Goal: Task Accomplishment & Management: Use online tool/utility

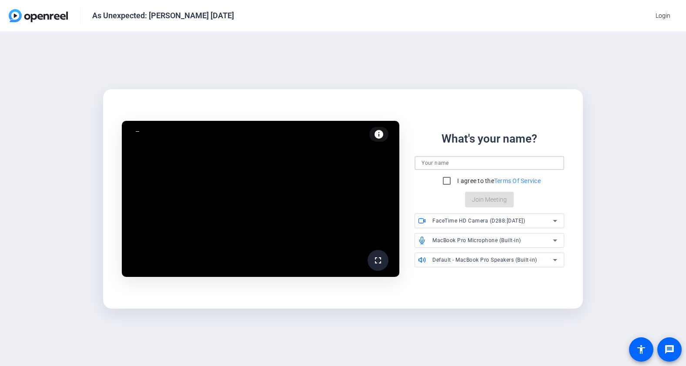
click at [483, 161] on input at bounding box center [489, 163] width 136 height 10
type input "[PERSON_NAME]"
click at [443, 178] on input "I agree to the Terms Of Service" at bounding box center [446, 180] width 17 height 17
checkbox input "true"
click at [482, 198] on span "Join Meeting" at bounding box center [489, 199] width 35 height 9
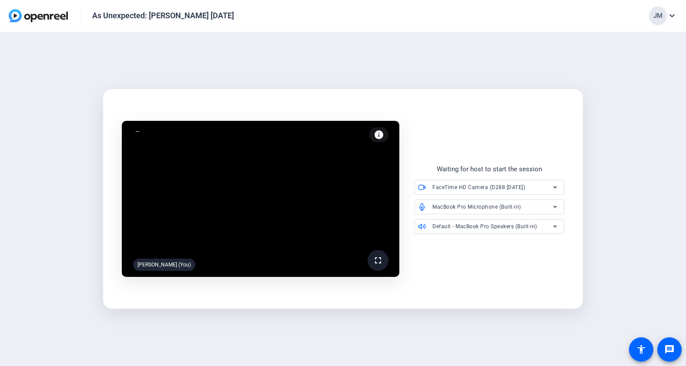
click at [377, 258] on mat-icon "fullscreen" at bounding box center [378, 260] width 10 height 10
click at [466, 227] on span "Default - MacBook Pro Speakers (Built-in)" at bounding box center [484, 226] width 105 height 6
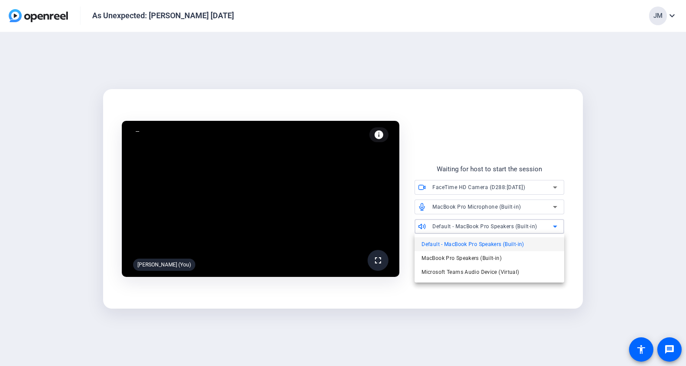
click at [466, 227] on div at bounding box center [343, 183] width 686 height 366
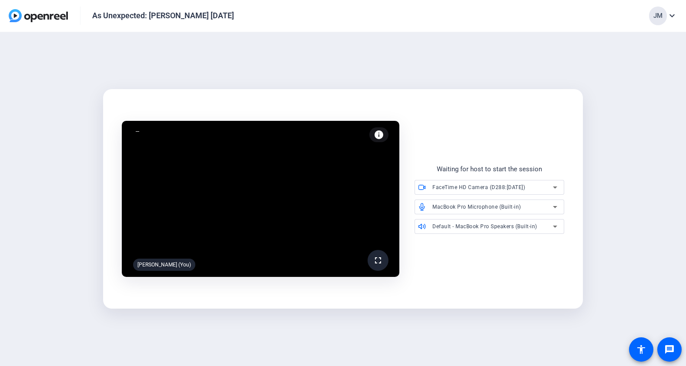
click at [461, 206] on span "MacBook Pro Microphone (Built-in)" at bounding box center [476, 207] width 89 height 6
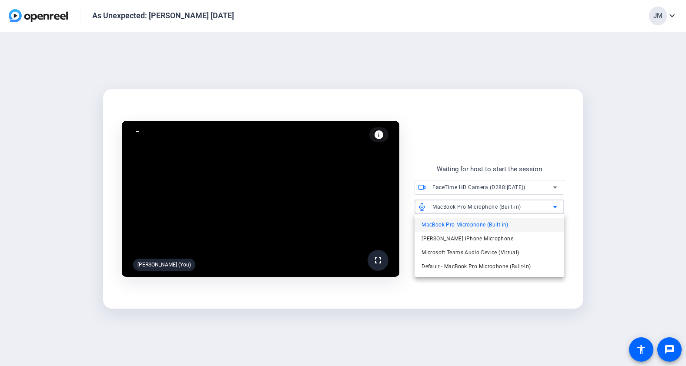
click at [461, 206] on div at bounding box center [343, 183] width 686 height 366
